Goal: Task Accomplishment & Management: Use online tool/utility

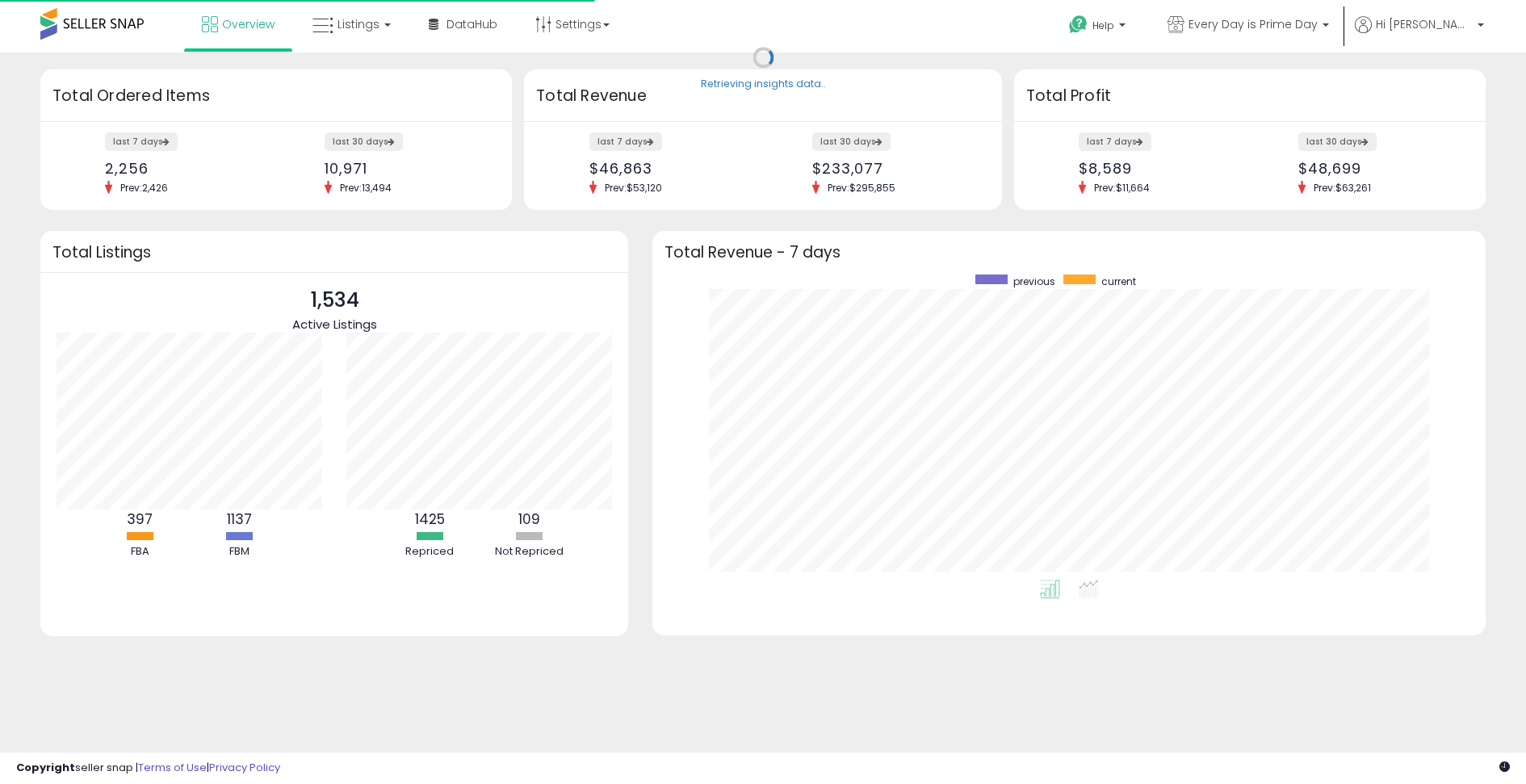
scroll to position [305, 800]
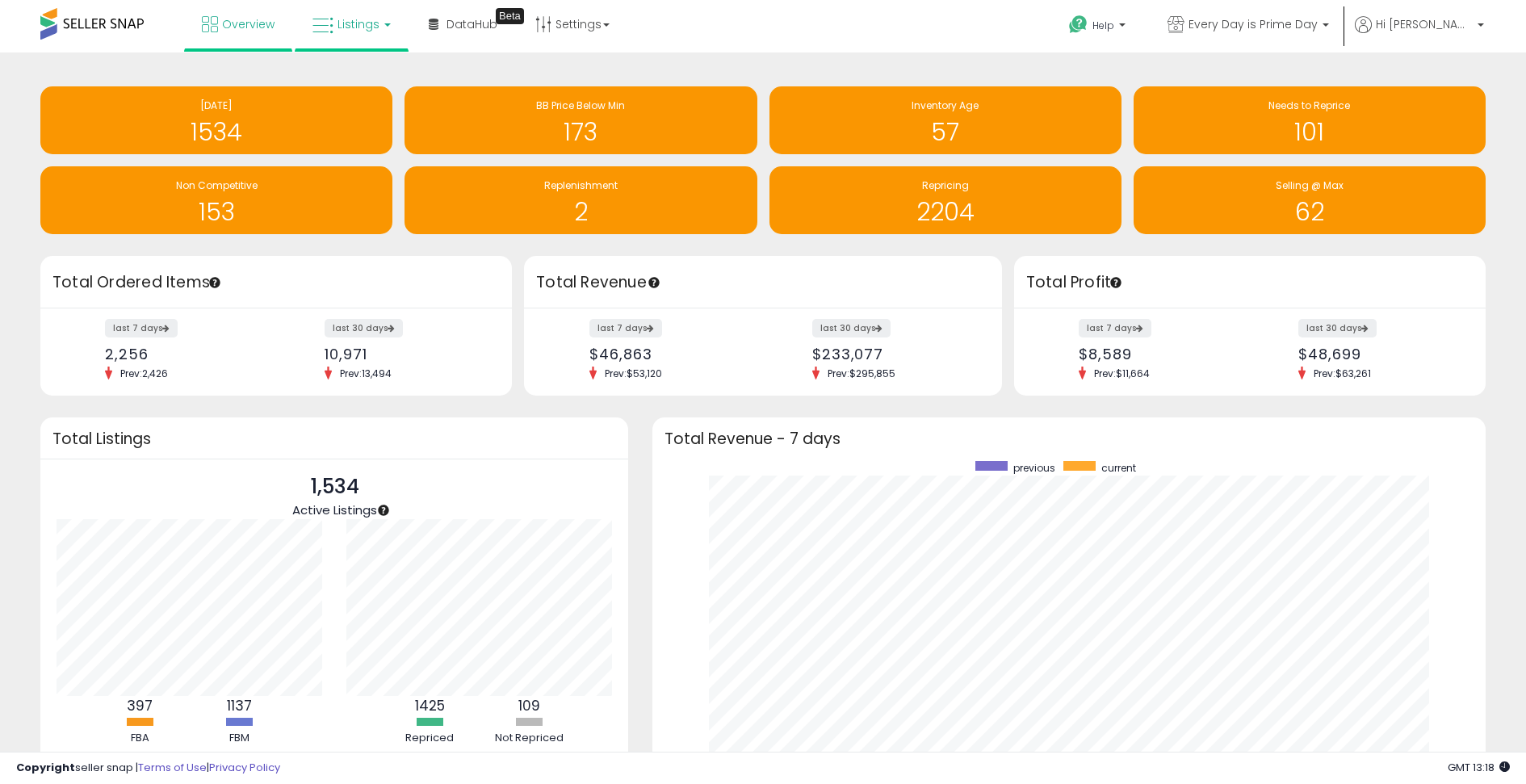
click at [367, 28] on span "Listings" at bounding box center [358, 24] width 42 height 16
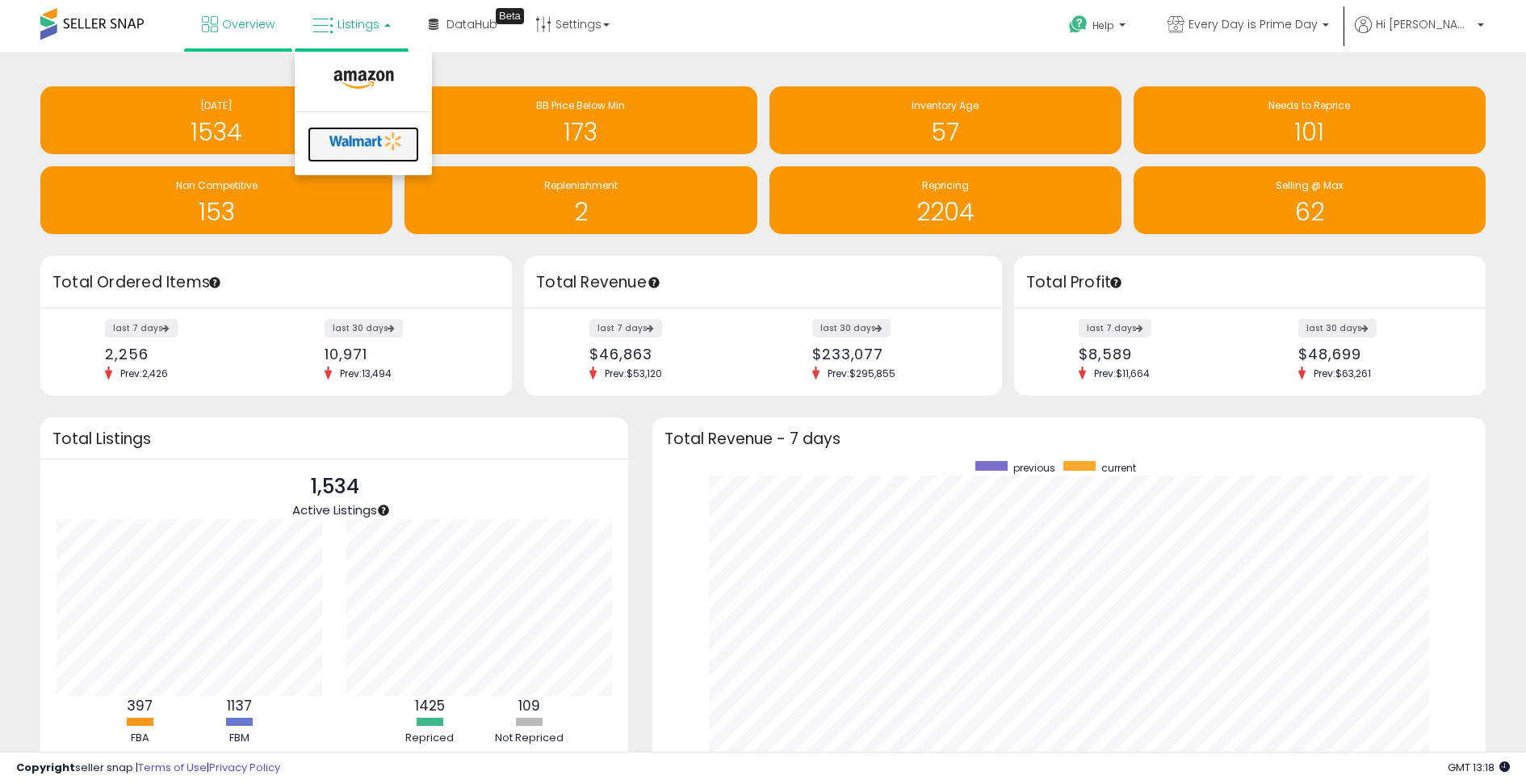
click at [354, 134] on icon at bounding box center [366, 141] width 85 height 24
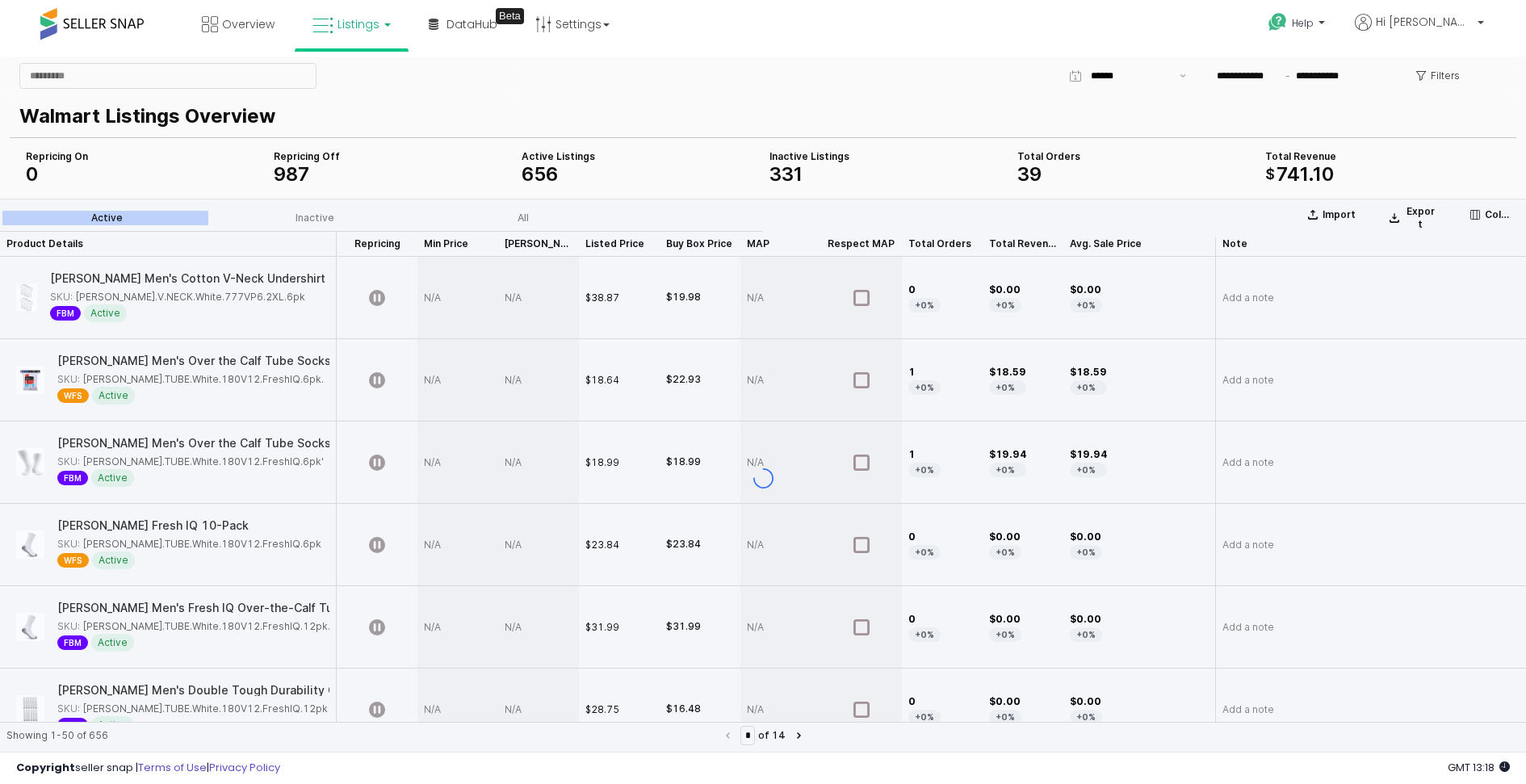
click at [1344, 217] on div "App Frame" at bounding box center [763, 478] width 1526 height 559
click at [1338, 214] on div "App Frame" at bounding box center [763, 478] width 1526 height 559
click at [1348, 215] on p "Import" at bounding box center [1339, 214] width 33 height 13
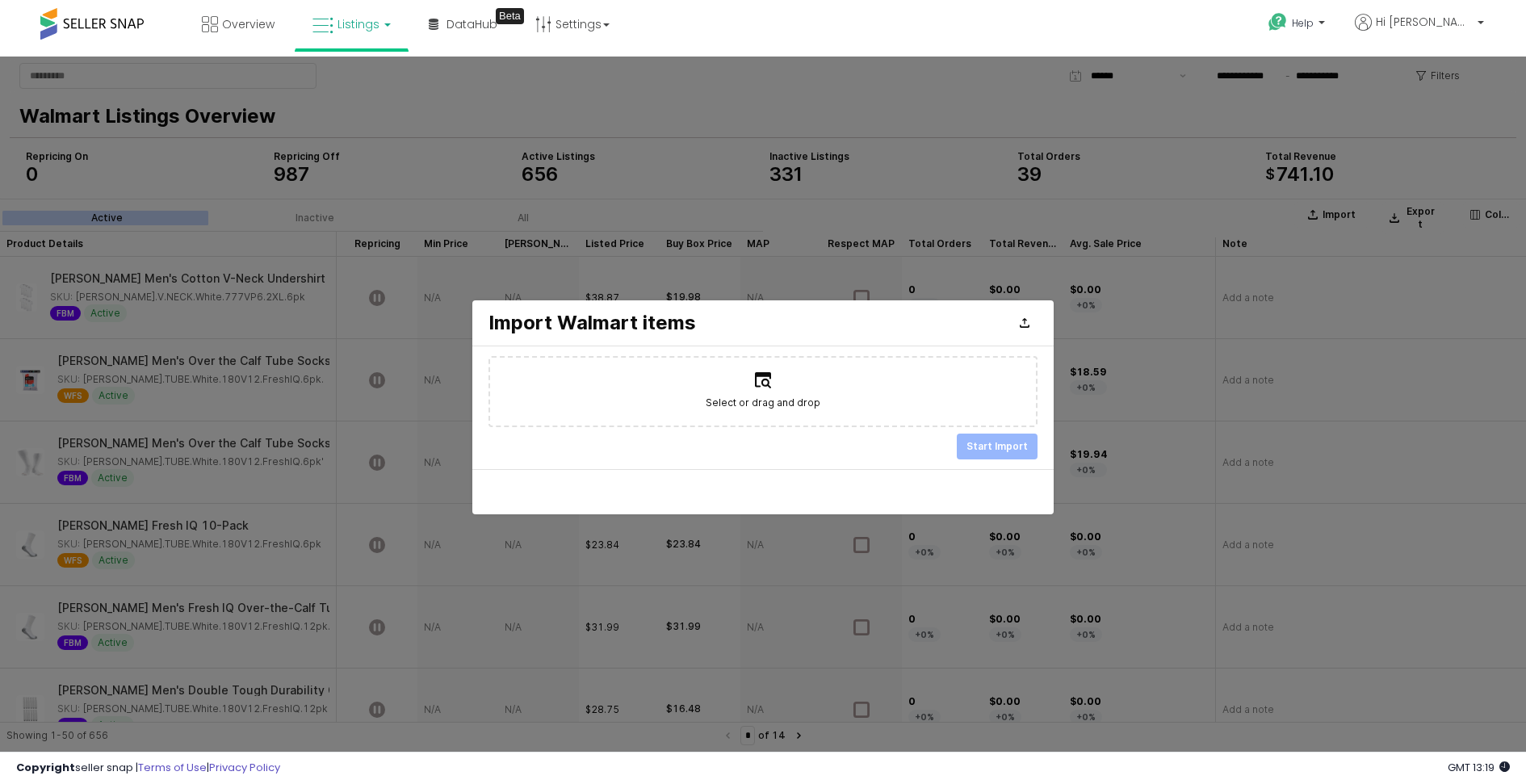
click at [782, 390] on label "Select or drag and drop" at bounding box center [763, 391] width 545 height 68
click at [763, 390] on input "Select or drag and drop" at bounding box center [763, 390] width 1 height 1
type input "**********"
click at [993, 447] on p "Start Import" at bounding box center [997, 446] width 61 height 13
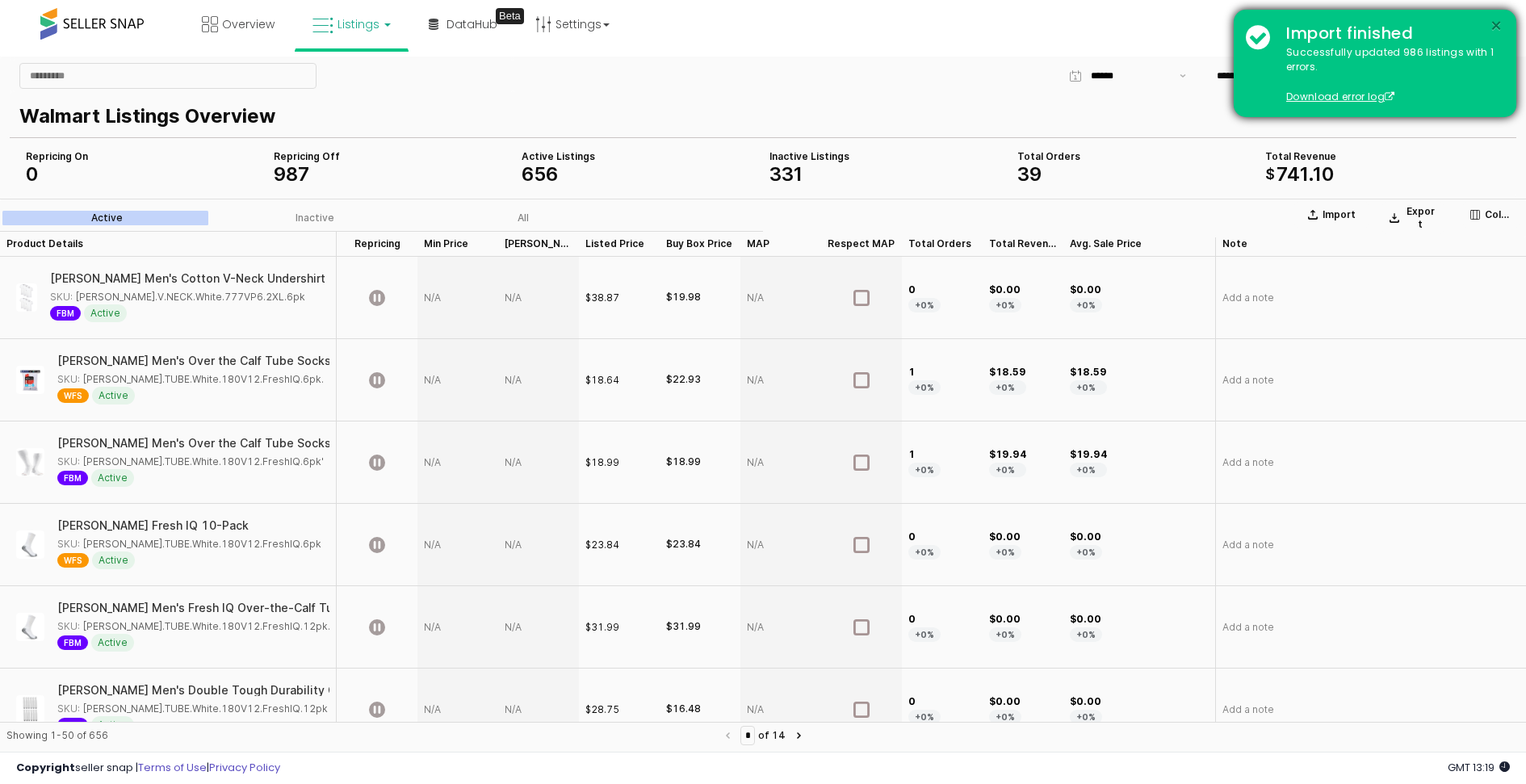
click at [1498, 23] on button "×" at bounding box center [1495, 26] width 13 height 20
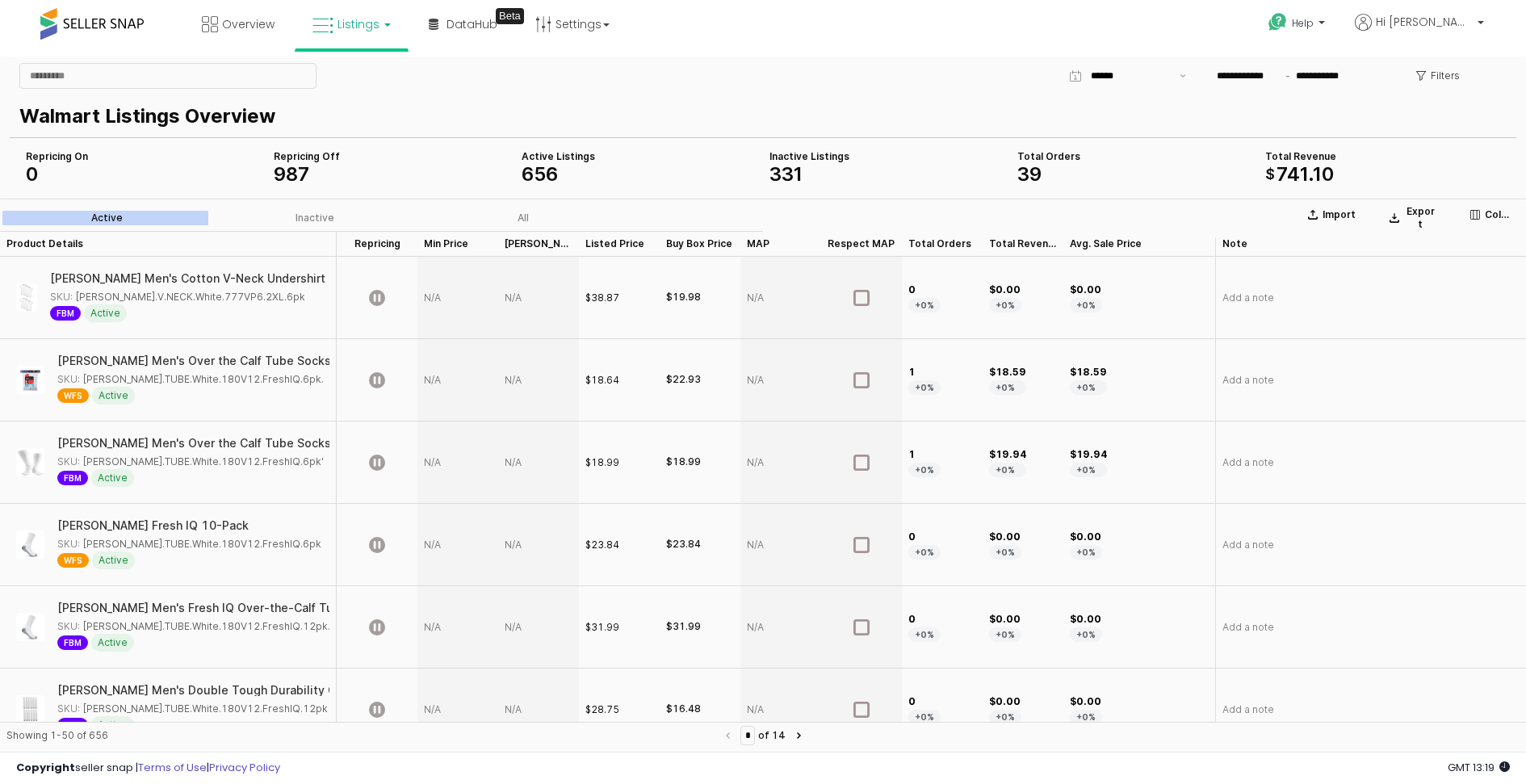
click at [356, 26] on span "Listings" at bounding box center [358, 24] width 42 height 16
click at [360, 70] on icon at bounding box center [363, 79] width 70 height 21
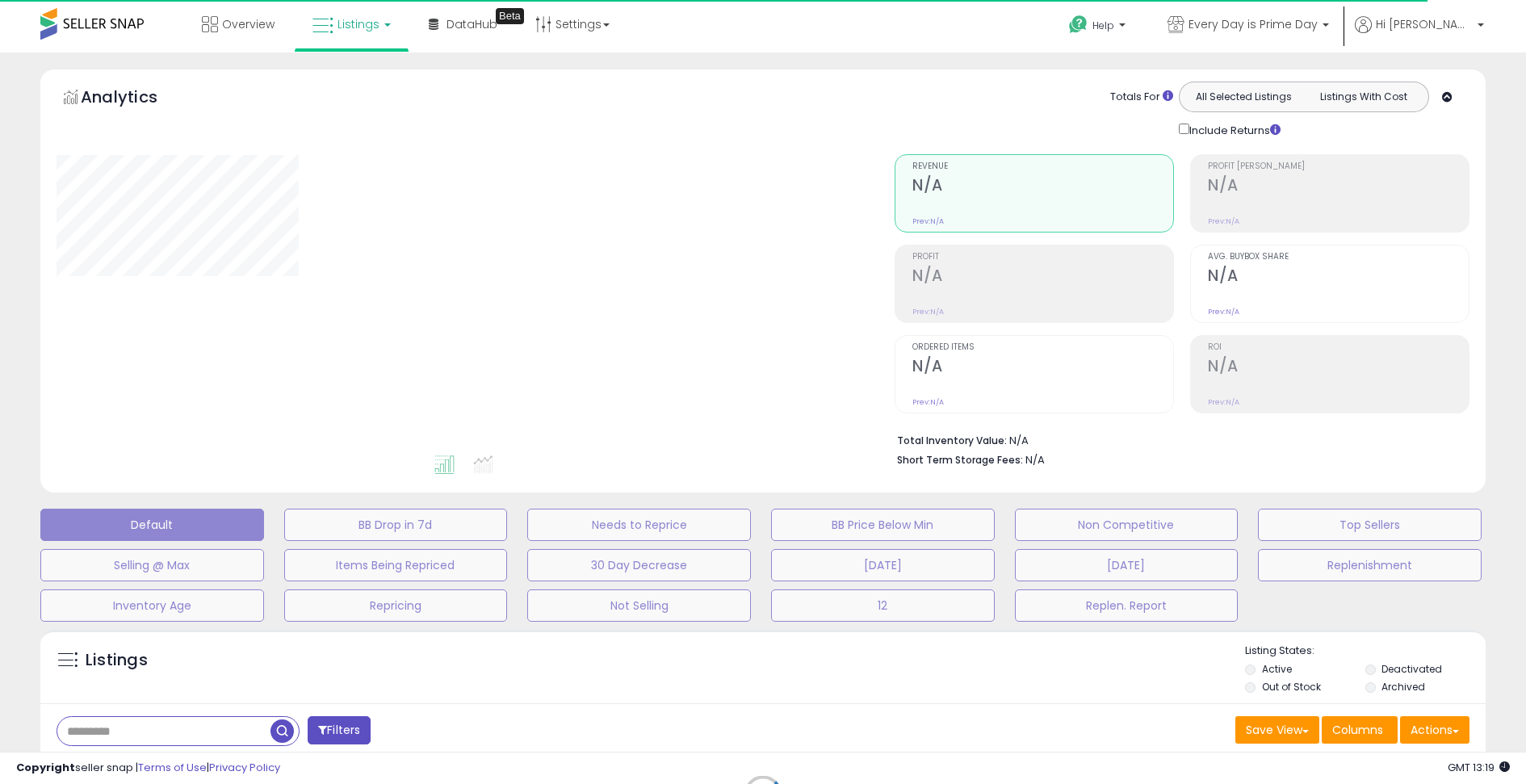
type input "**********"
click at [360, 26] on span "Listings" at bounding box center [358, 24] width 42 height 16
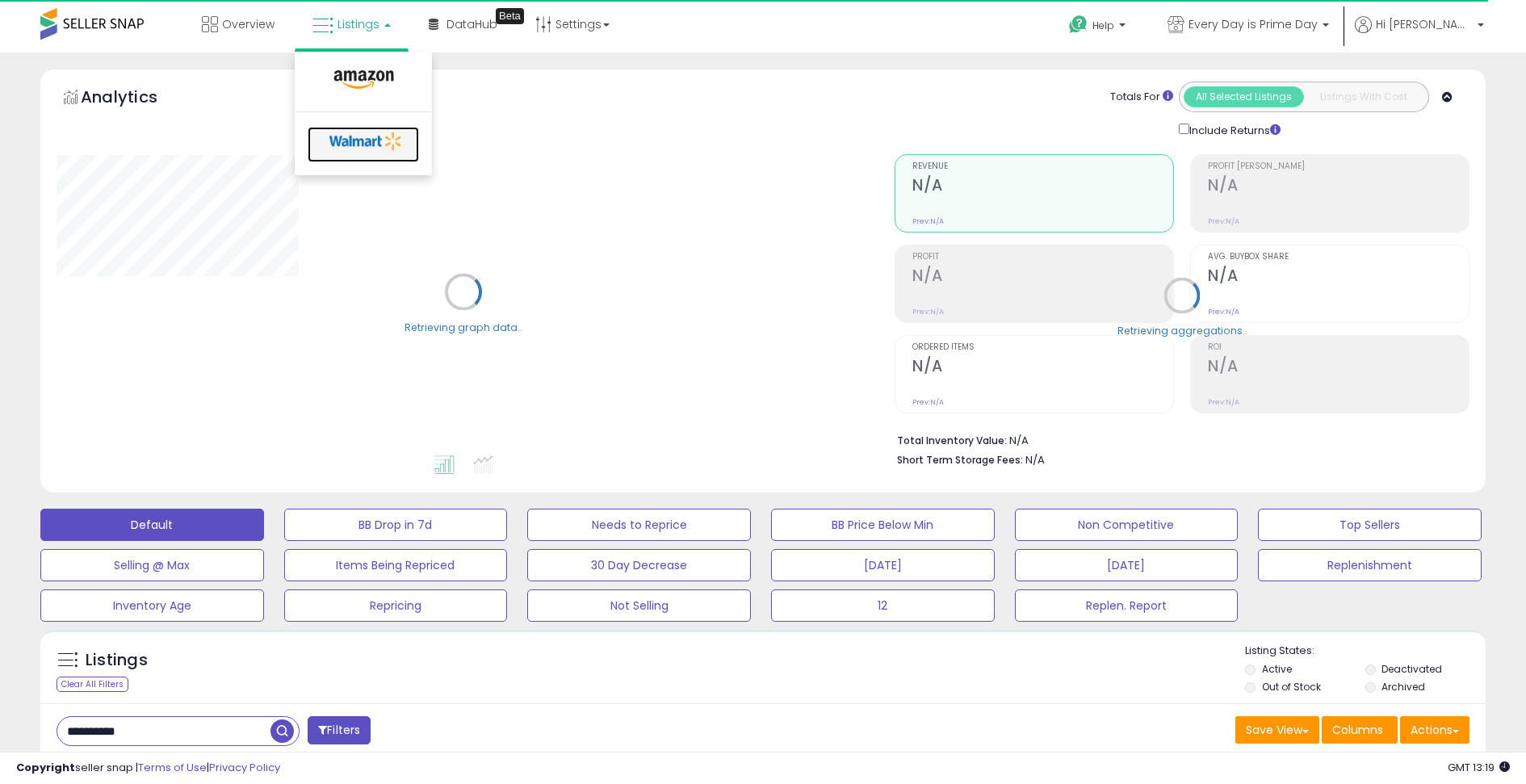
click at [352, 143] on icon at bounding box center [366, 141] width 85 height 24
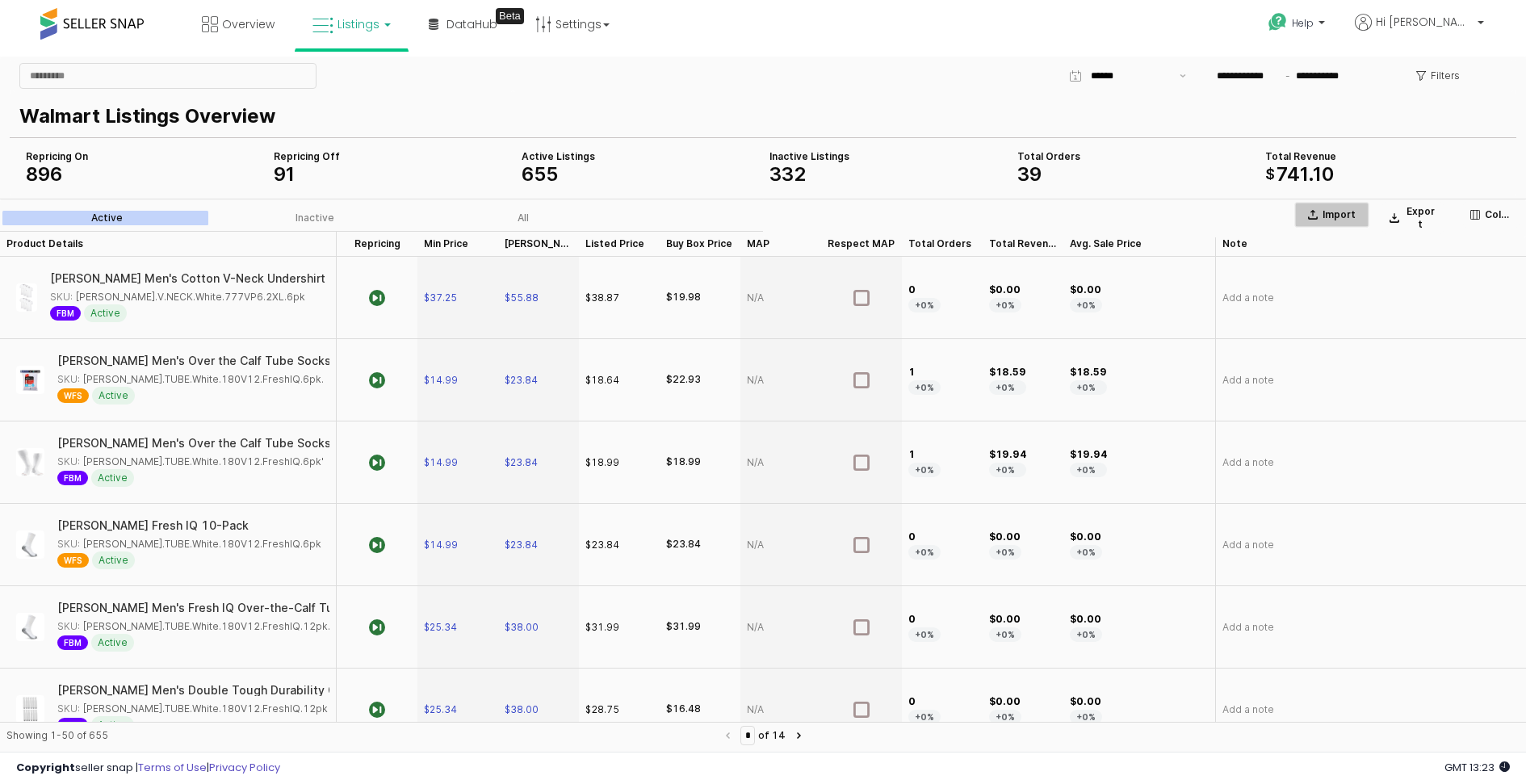
click at [1329, 212] on p "Import" at bounding box center [1339, 214] width 33 height 13
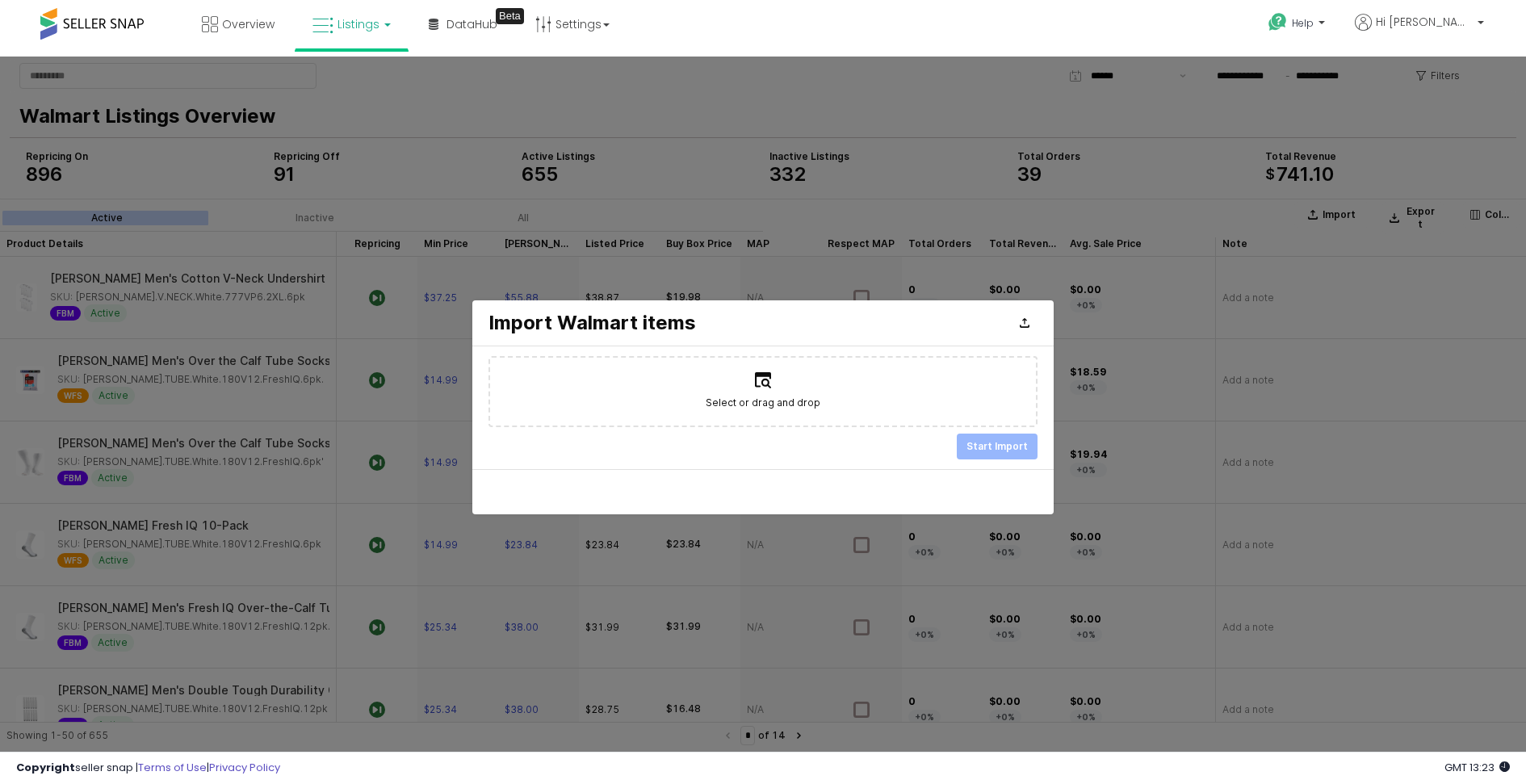
click at [799, 381] on label "Select or drag and drop" at bounding box center [763, 391] width 545 height 68
click at [763, 390] on input "Select or drag and drop" at bounding box center [763, 390] width 1 height 1
type input "**********"
click at [1010, 443] on p "Start Import" at bounding box center [997, 446] width 61 height 13
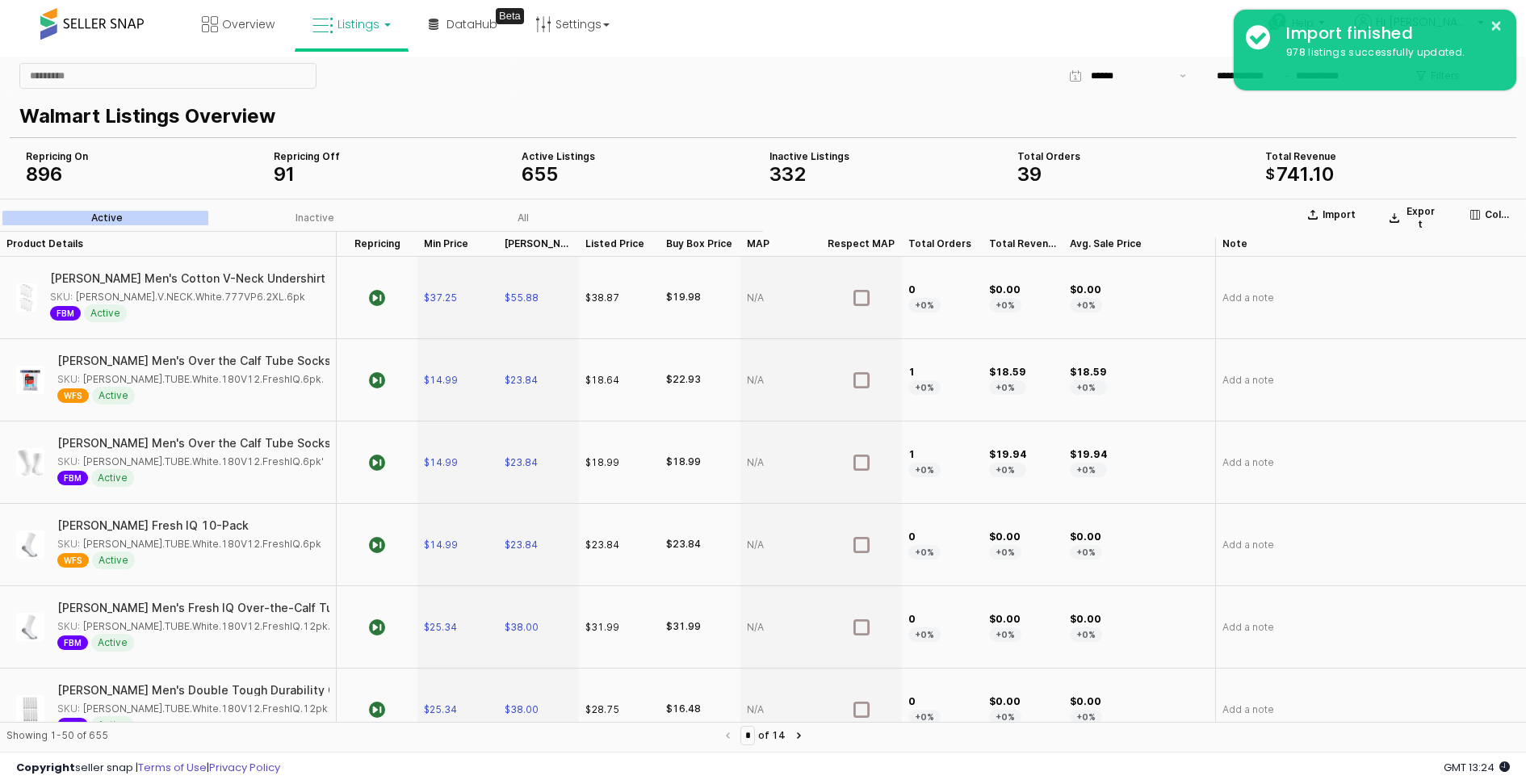
click at [352, 23] on span "Listings" at bounding box center [358, 24] width 42 height 16
click at [347, 145] on icon at bounding box center [366, 141] width 85 height 24
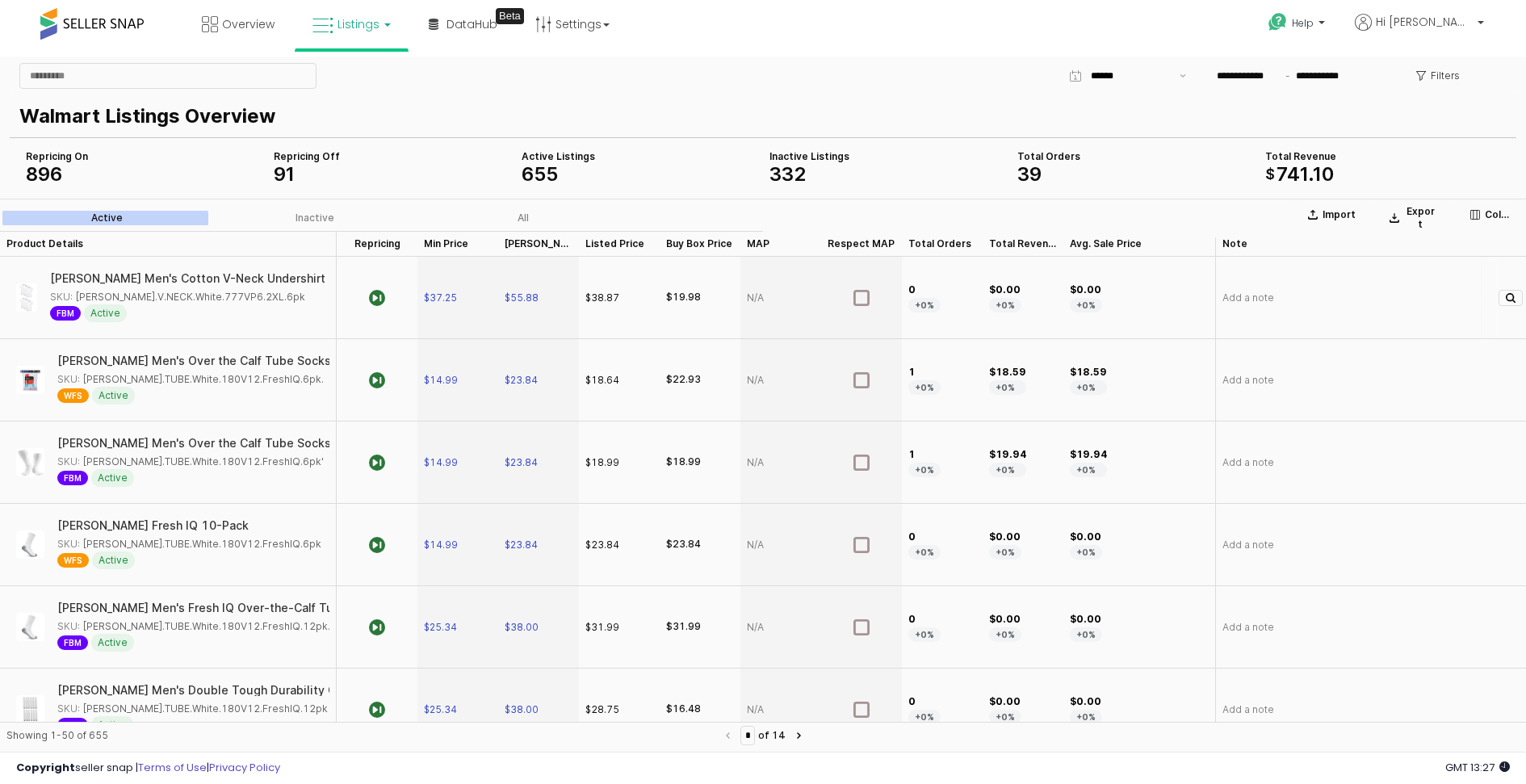
click at [1317, 290] on div "Add a note" at bounding box center [1370, 297] width 311 height 82
click at [1343, 213] on p "Import" at bounding box center [1339, 214] width 33 height 13
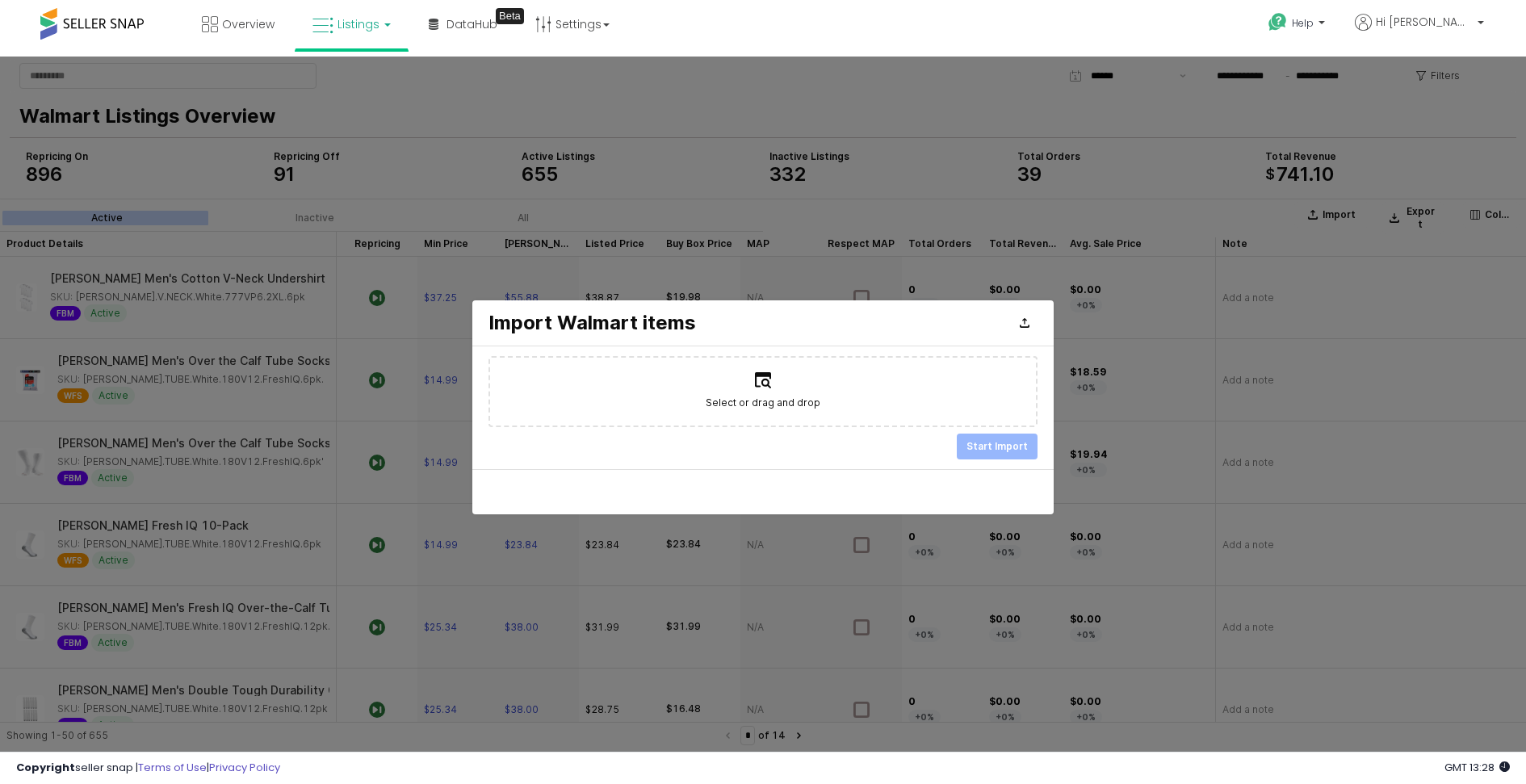
click at [777, 390] on label "Select or drag and drop" at bounding box center [763, 391] width 545 height 68
click at [763, 390] on input "Select or drag and drop" at bounding box center [763, 390] width 1 height 1
type input "**********"
click at [978, 444] on p "Start Import" at bounding box center [997, 446] width 61 height 13
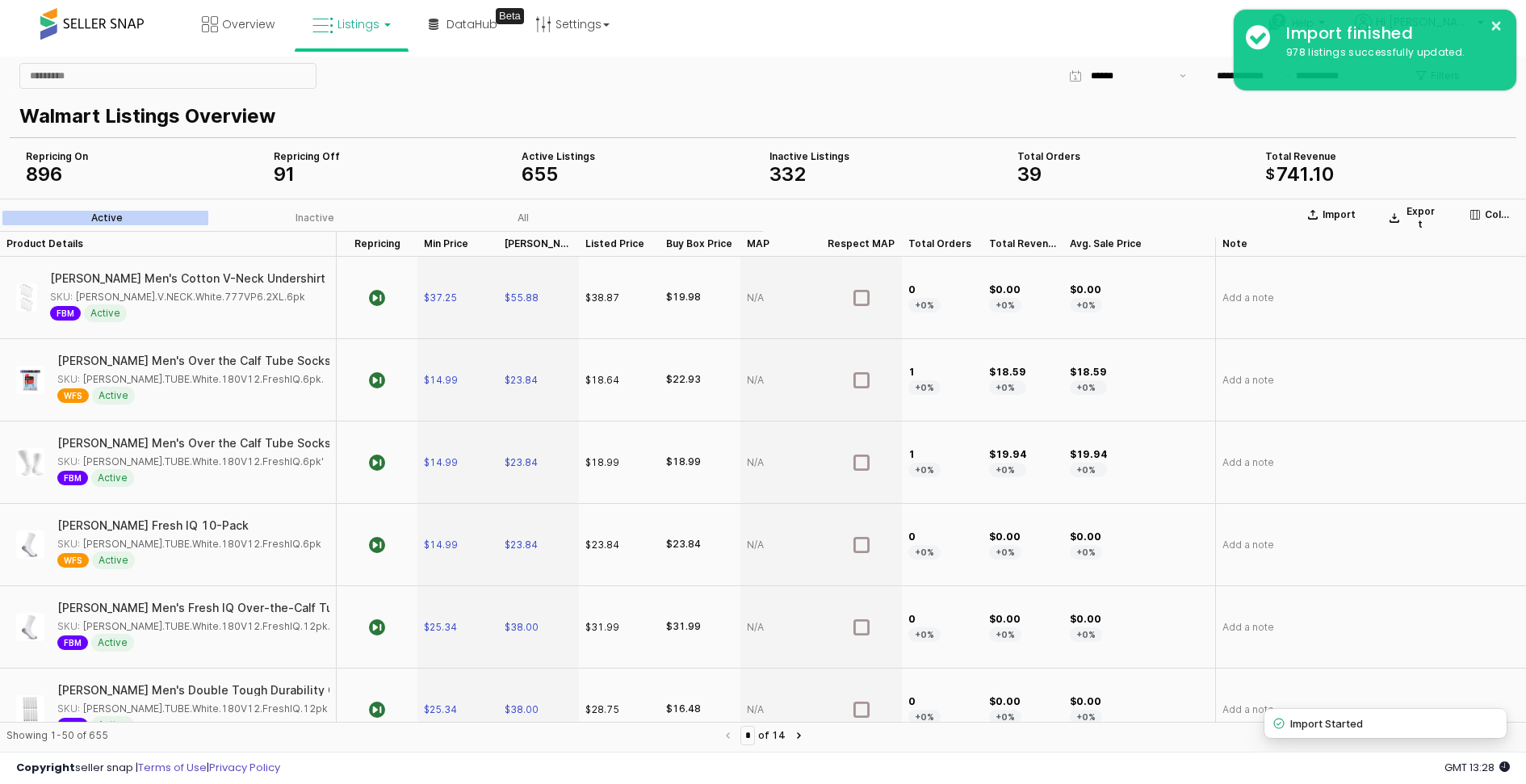
click at [355, 26] on span "Listings" at bounding box center [358, 24] width 42 height 16
click at [359, 141] on icon at bounding box center [366, 141] width 85 height 24
